Goal: Navigation & Orientation: Find specific page/section

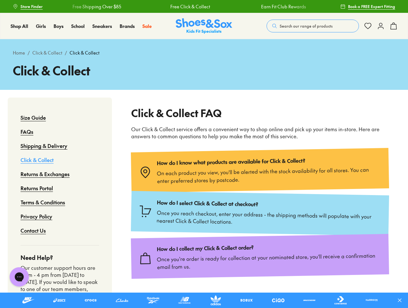
click at [402, 300] on icon at bounding box center [399, 300] width 6 height 6
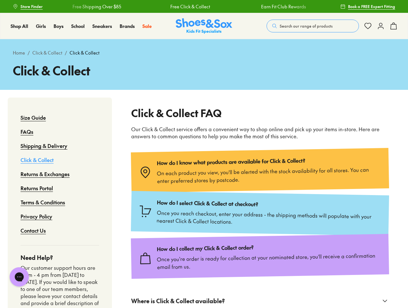
click at [313, 26] on span "Search our range of products" at bounding box center [306, 26] width 53 height 6
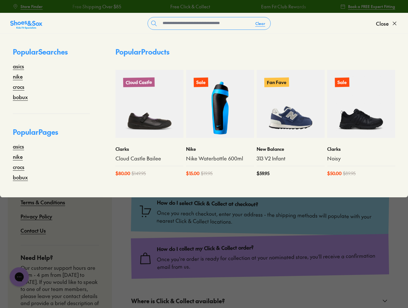
click at [260, 23] on button "Clear" at bounding box center [260, 24] width 20 height 12
click at [387, 23] on span "Close" at bounding box center [382, 24] width 13 height 8
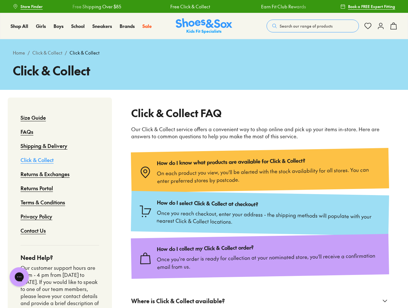
click at [393, 26] on icon at bounding box center [393, 26] width 8 height 8
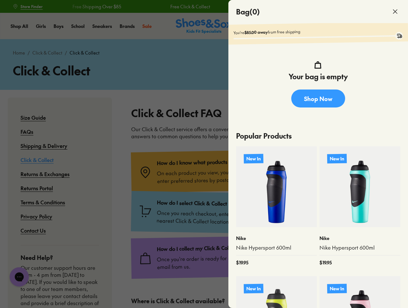
click at [19, 277] on div at bounding box center [204, 154] width 408 height 308
